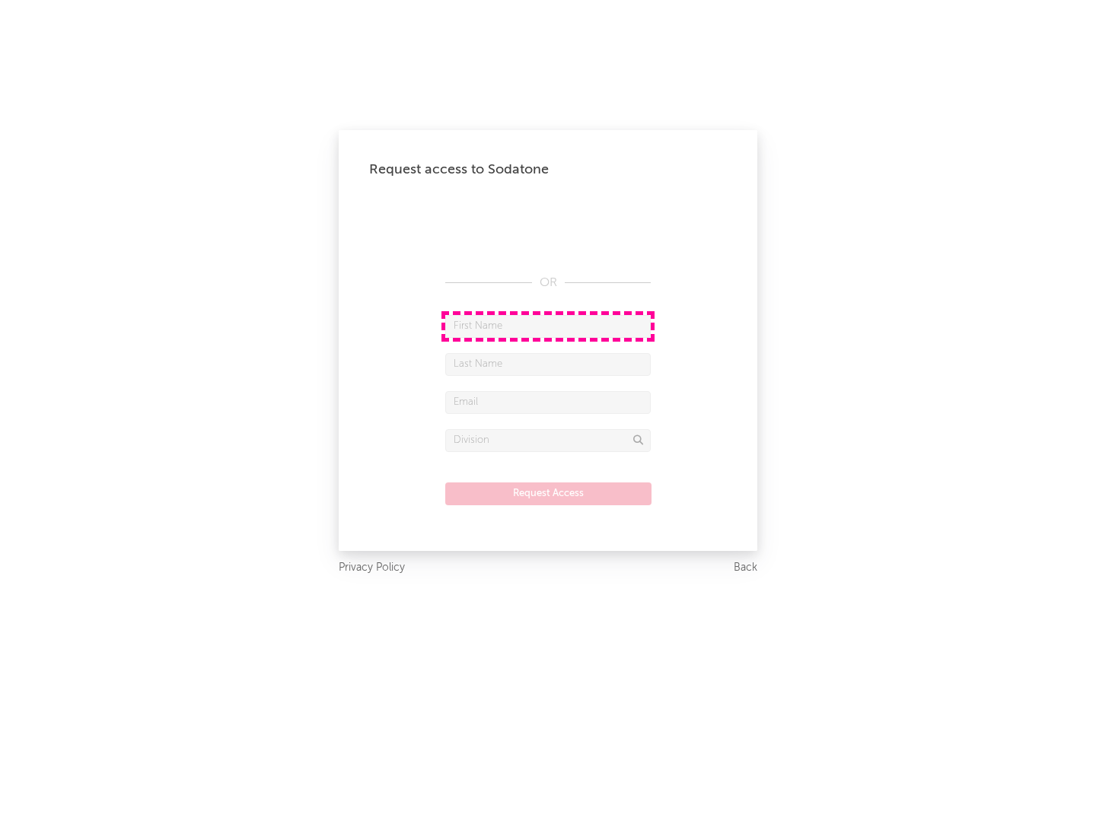
click at [548, 326] on input "text" at bounding box center [547, 326] width 205 height 23
type input "[PERSON_NAME]"
click at [548, 364] on input "text" at bounding box center [547, 364] width 205 height 23
type input "[PERSON_NAME]"
click at [548, 402] on input "text" at bounding box center [547, 402] width 205 height 23
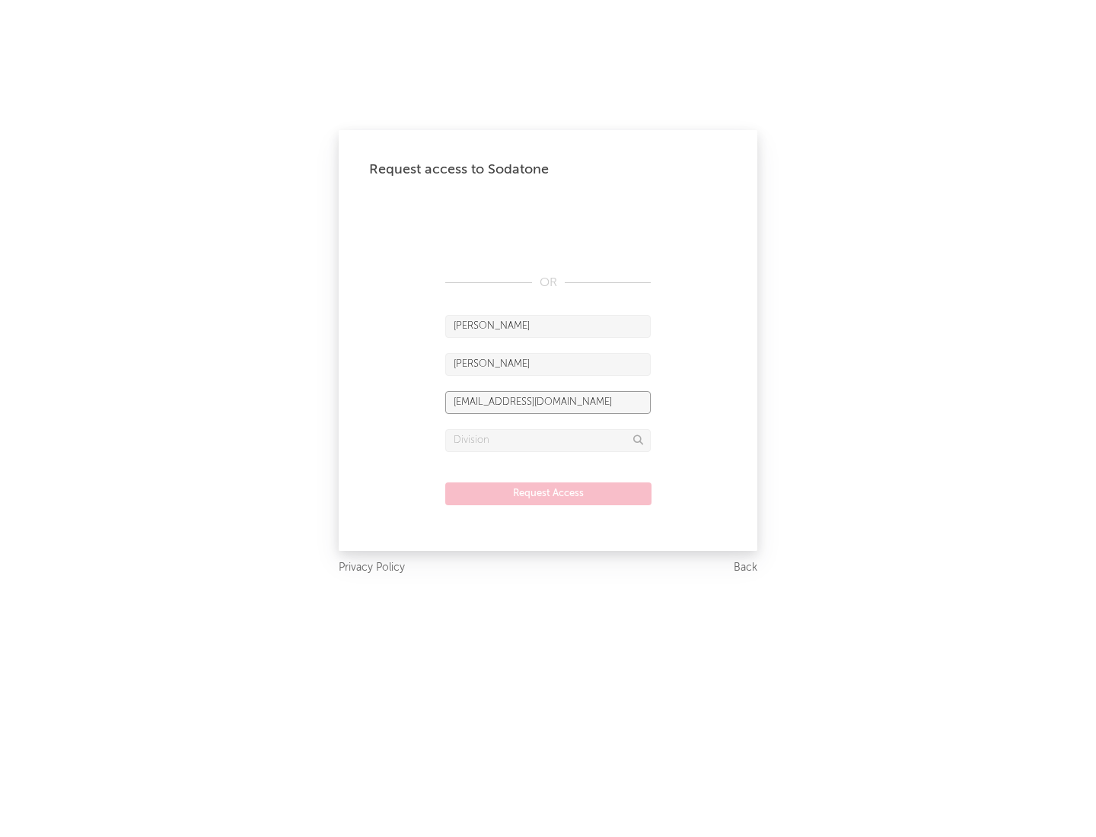
type input "[EMAIL_ADDRESS][DOMAIN_NAME]"
click at [548, 440] on input "text" at bounding box center [547, 440] width 205 height 23
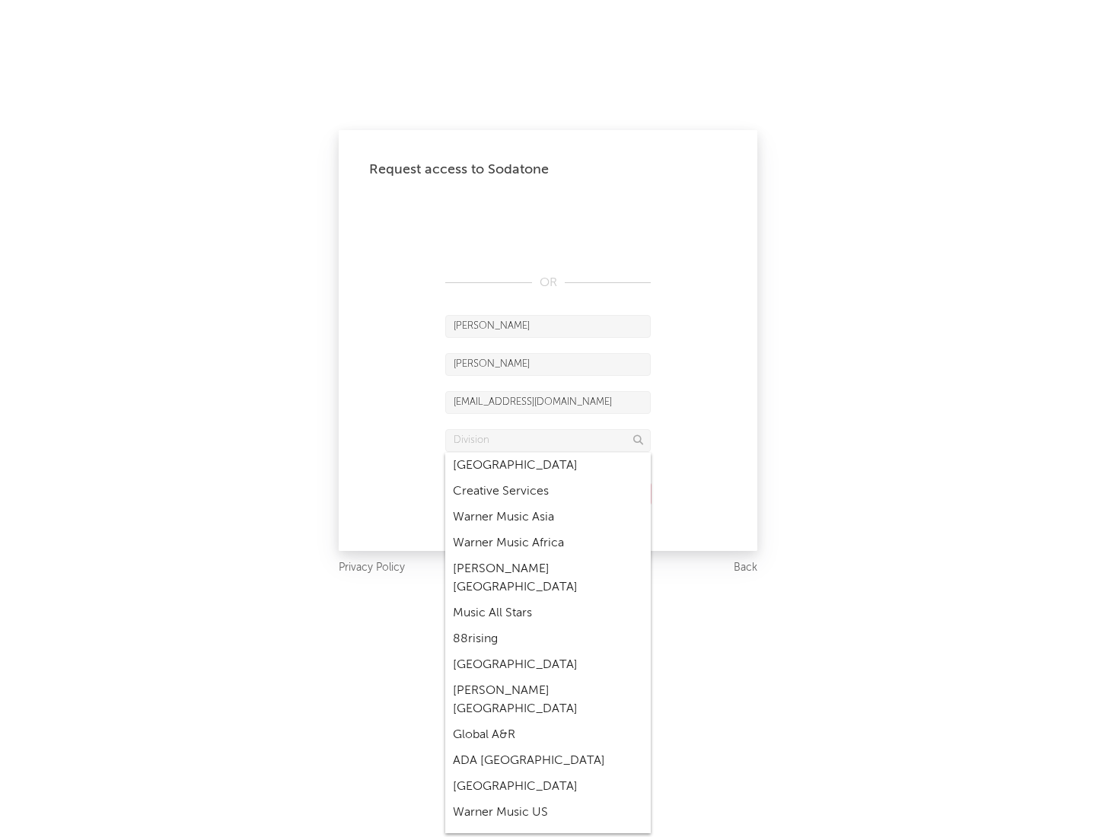
click at [548, 600] on div "Music All Stars" at bounding box center [547, 613] width 205 height 26
type input "Music All Stars"
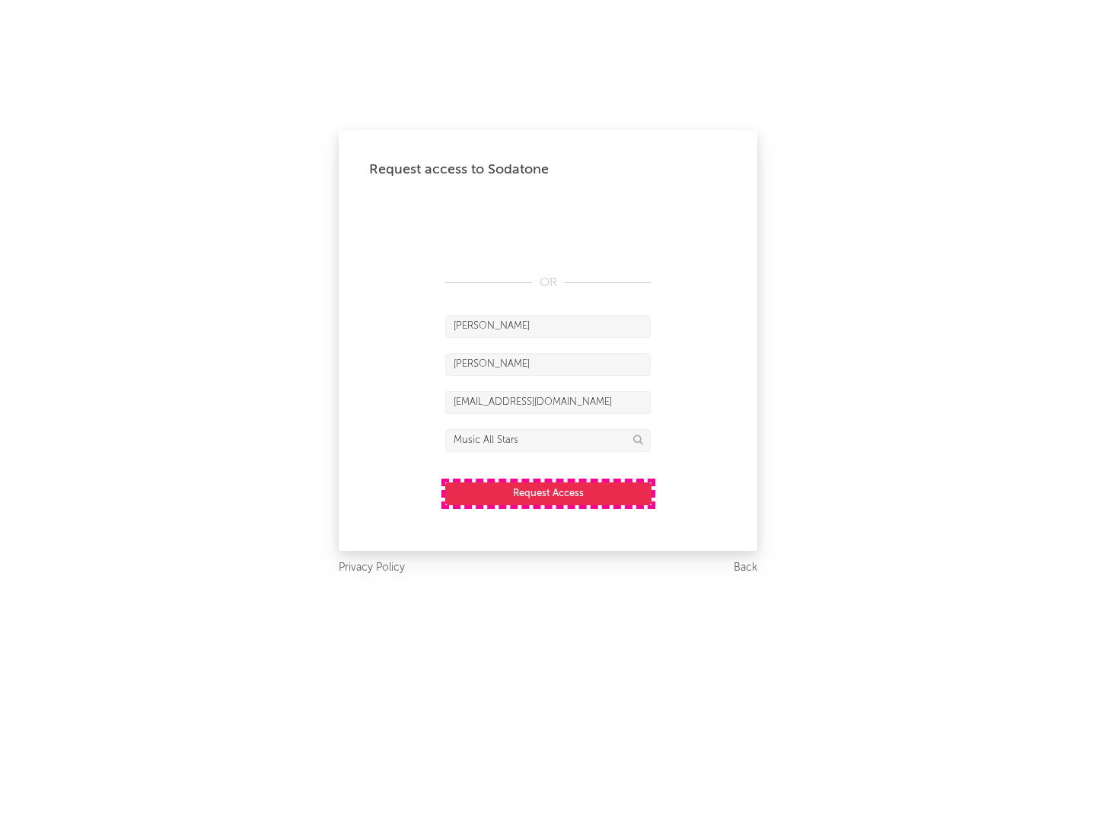
click at [548, 493] on button "Request Access" at bounding box center [548, 494] width 206 height 23
